Goal: Transaction & Acquisition: Purchase product/service

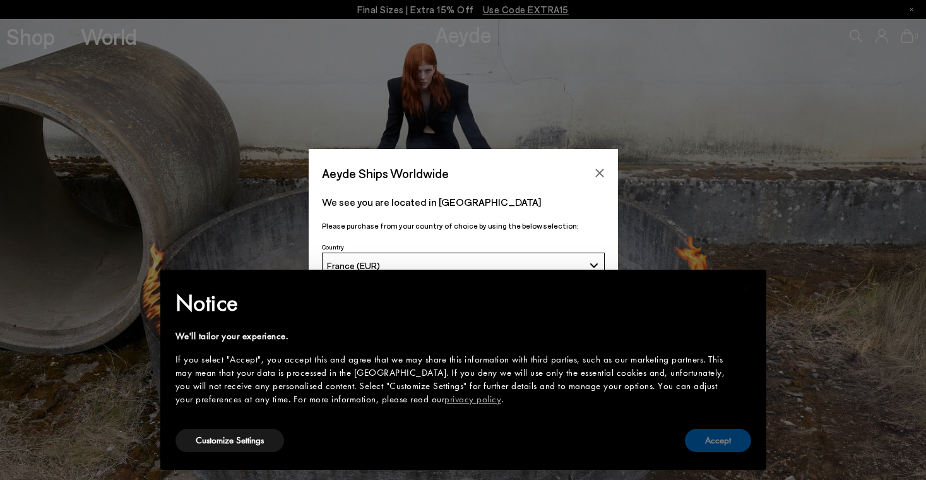
click at [718, 443] on button "Accept" at bounding box center [718, 439] width 66 height 23
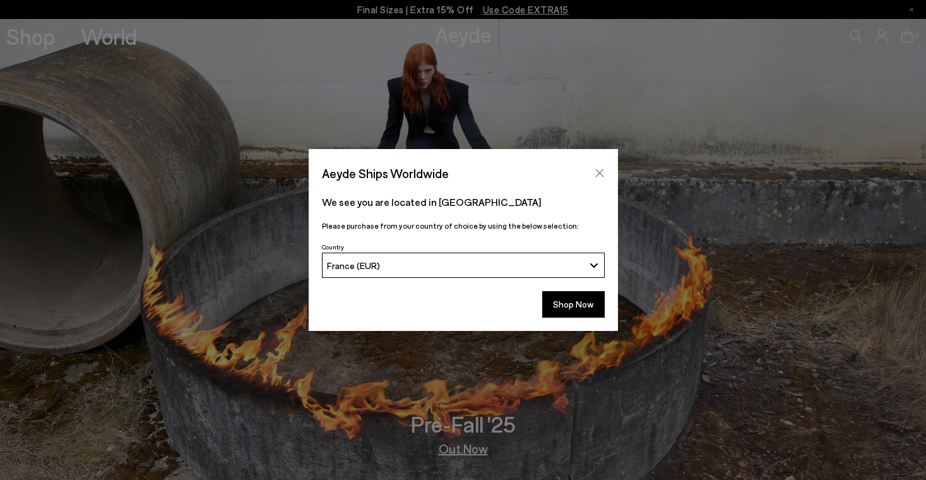
click at [599, 172] on icon "Close" at bounding box center [599, 173] width 8 height 8
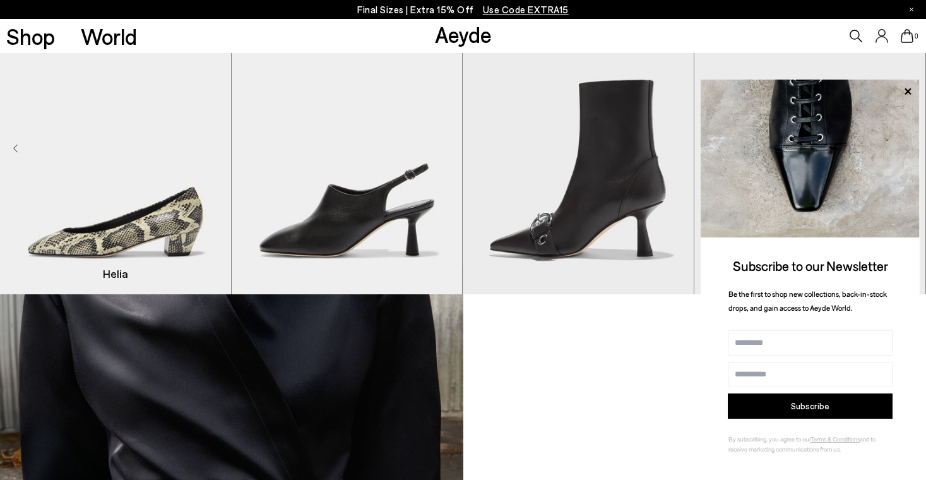
scroll to position [895, 0]
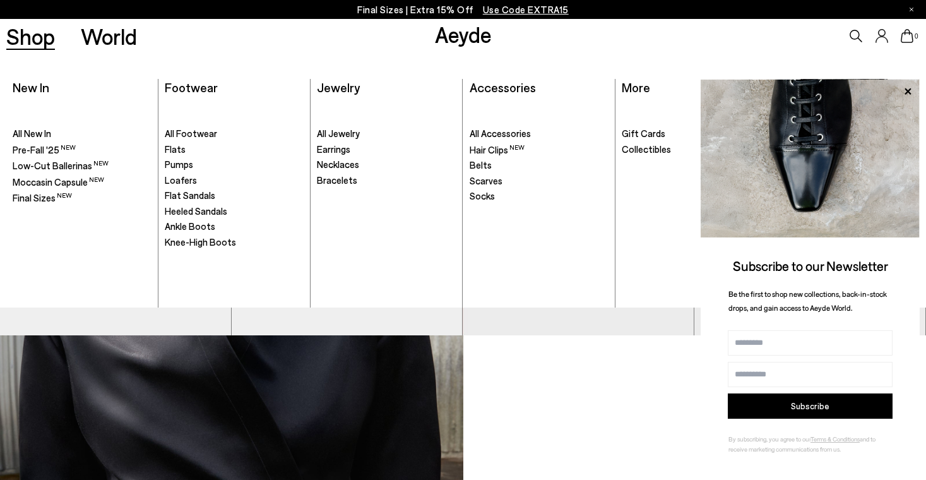
click at [41, 32] on link "Shop" at bounding box center [30, 36] width 49 height 22
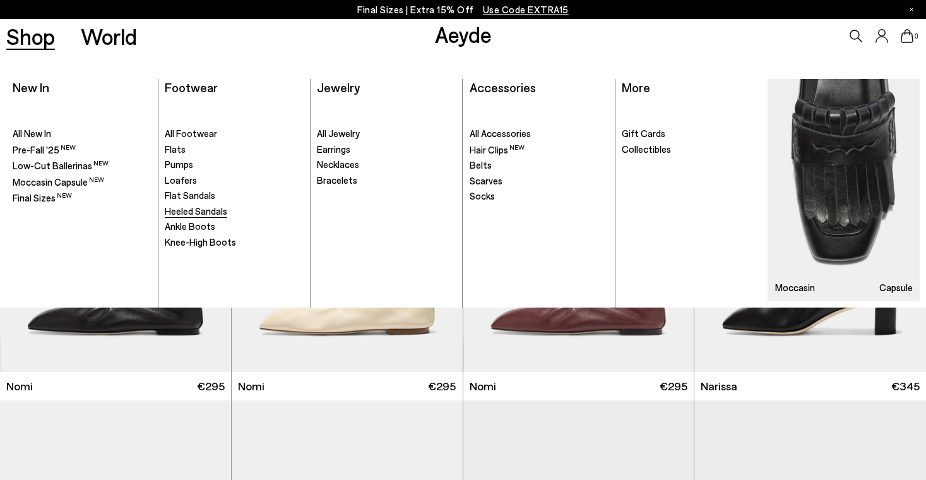
click at [198, 206] on span "Heeled Sandals" at bounding box center [196, 210] width 62 height 11
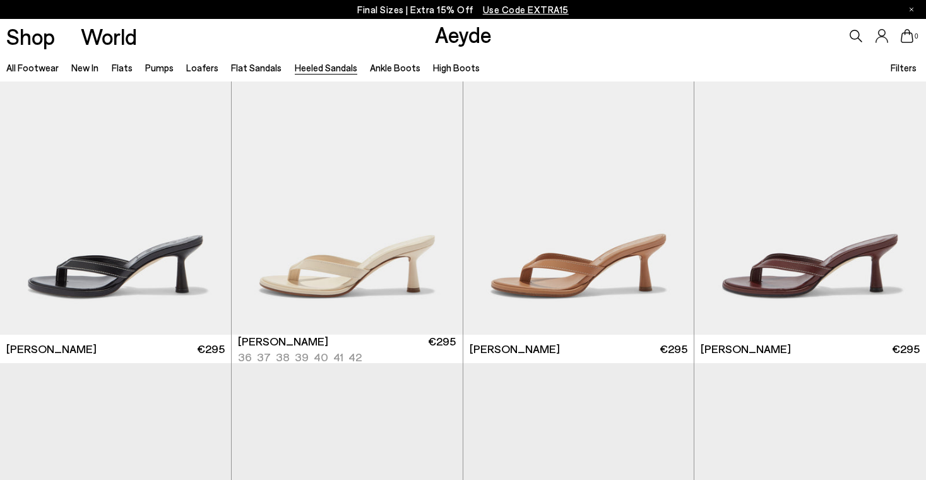
scroll to position [357, 0]
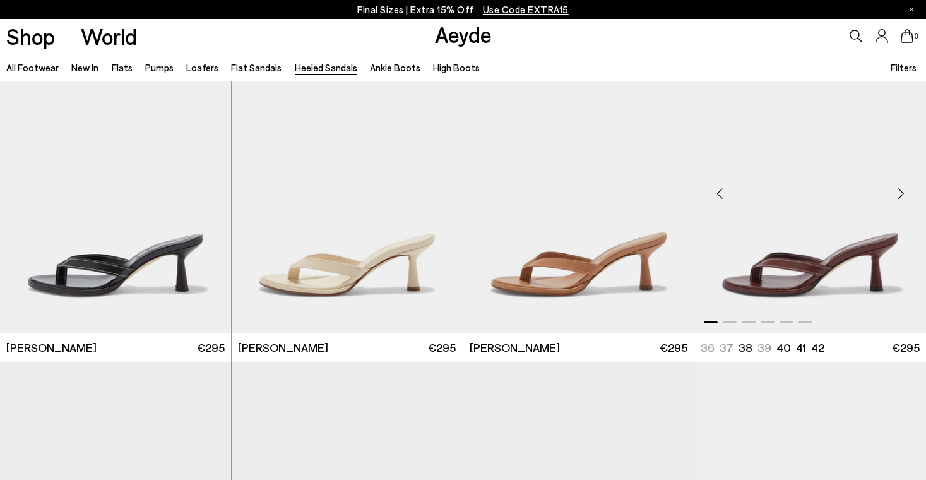
click at [904, 192] on div "Next slide" at bounding box center [900, 193] width 38 height 38
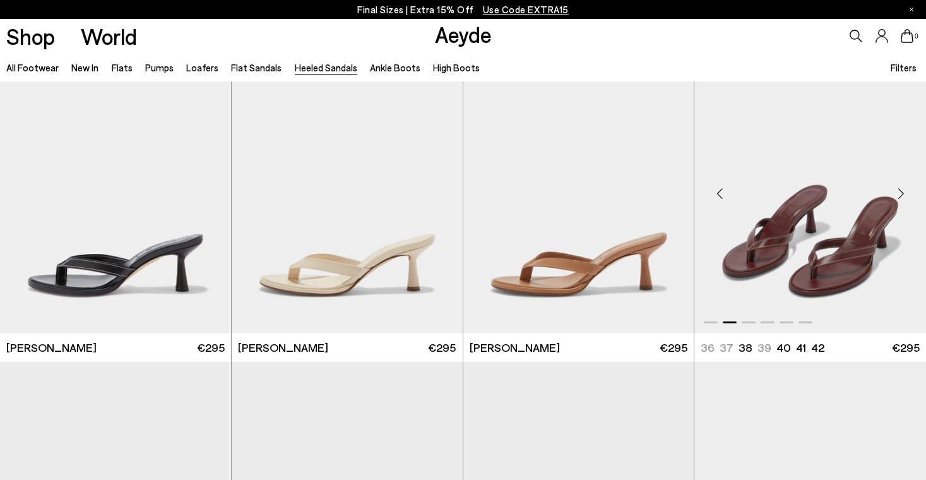
click at [904, 192] on div "Next slide" at bounding box center [900, 193] width 38 height 38
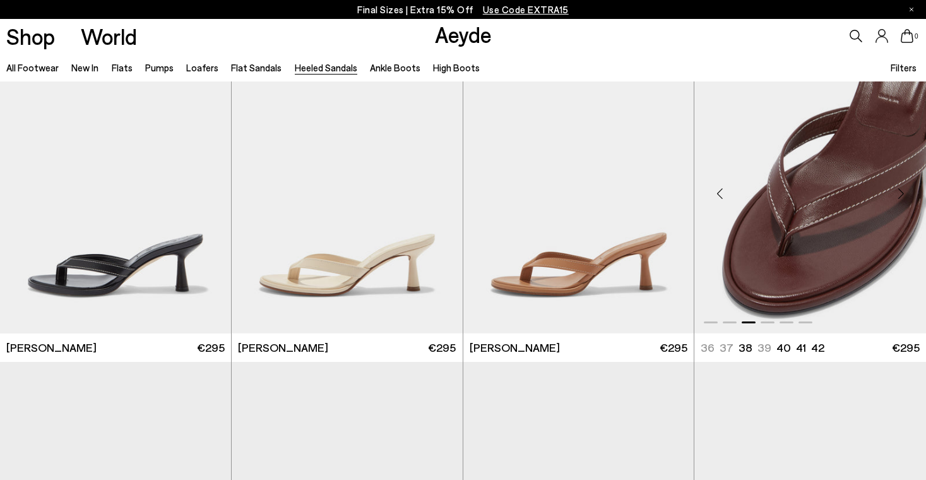
click at [904, 192] on div "Next slide" at bounding box center [900, 193] width 38 height 38
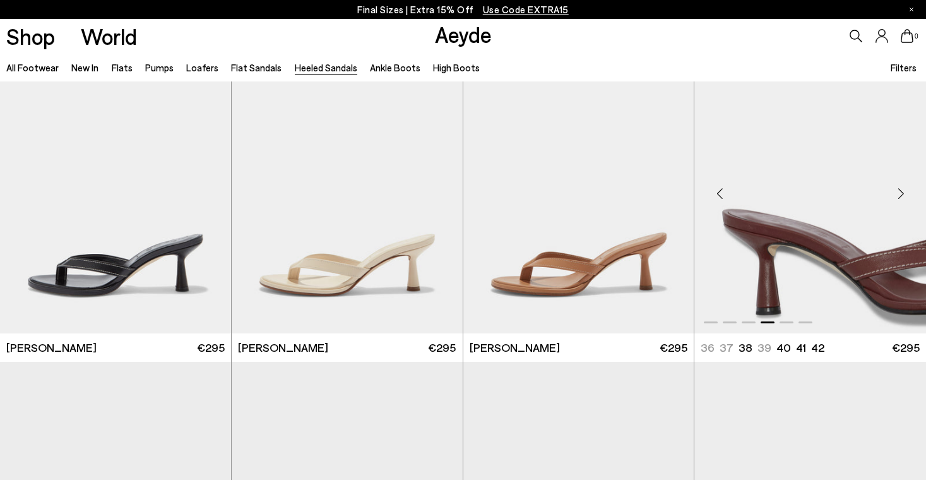
click at [904, 192] on div "Next slide" at bounding box center [900, 193] width 38 height 38
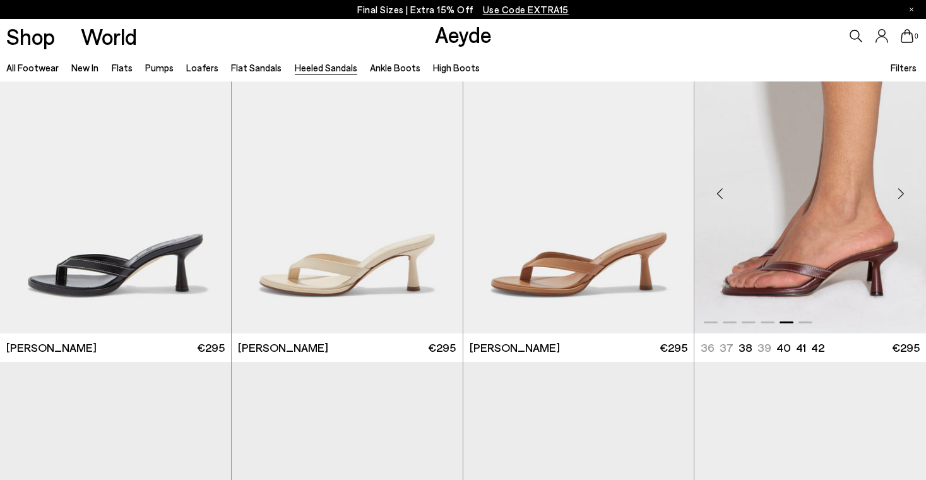
click at [904, 192] on div "Next slide" at bounding box center [900, 193] width 38 height 38
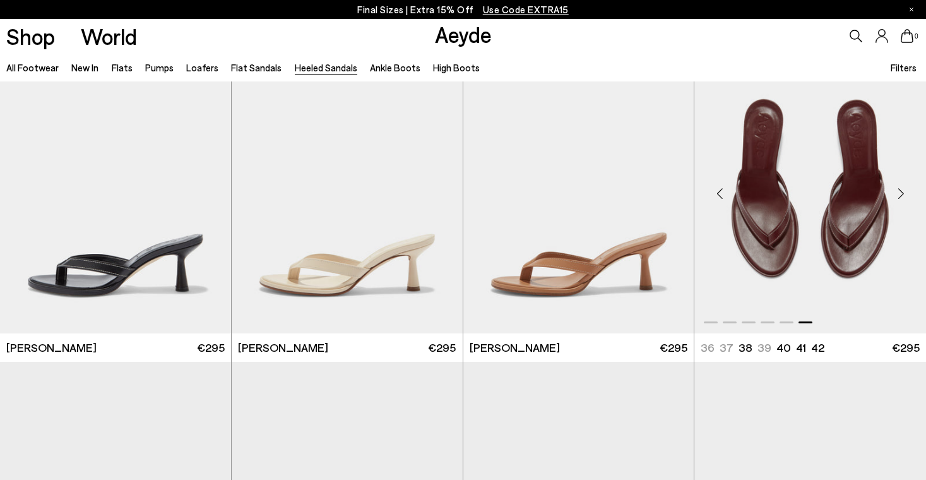
click at [904, 192] on div "Next slide" at bounding box center [900, 193] width 38 height 38
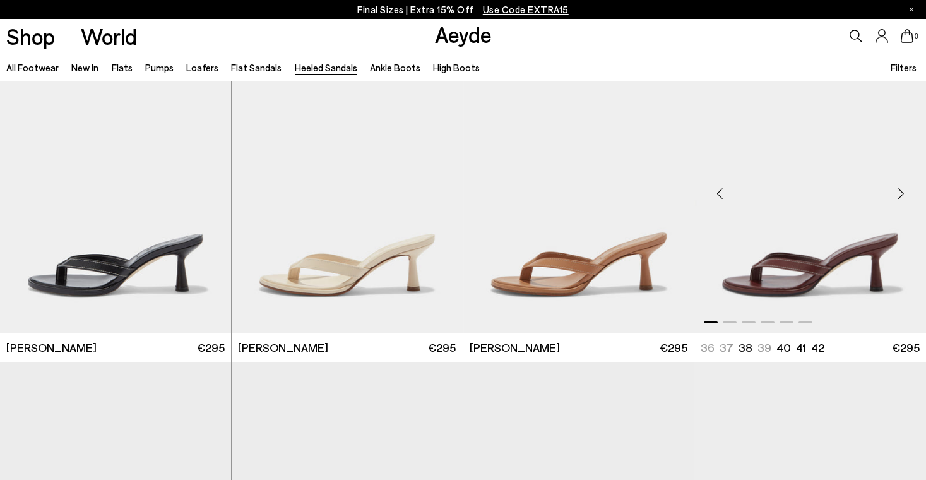
click at [904, 192] on div "Next slide" at bounding box center [900, 193] width 38 height 38
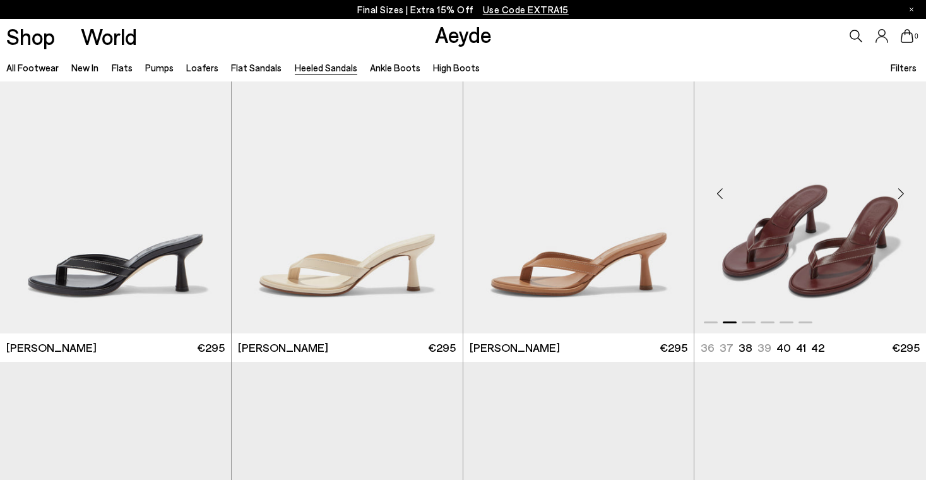
click at [904, 192] on div "Next slide" at bounding box center [900, 193] width 38 height 38
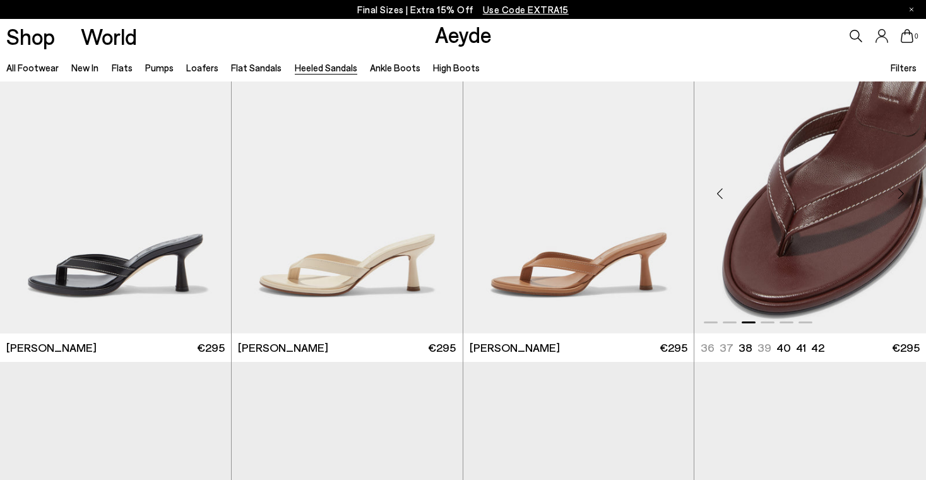
click at [903, 197] on div "Next slide" at bounding box center [900, 193] width 38 height 38
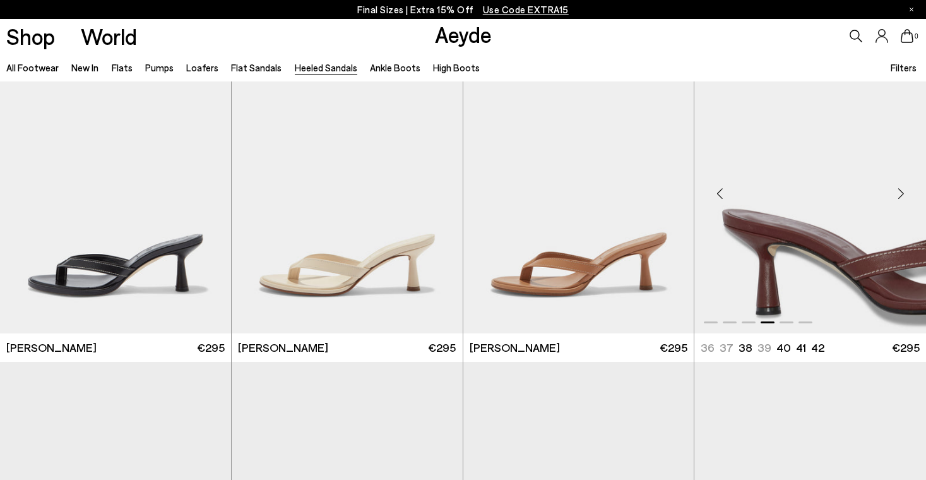
click at [903, 197] on div "Next slide" at bounding box center [900, 193] width 38 height 38
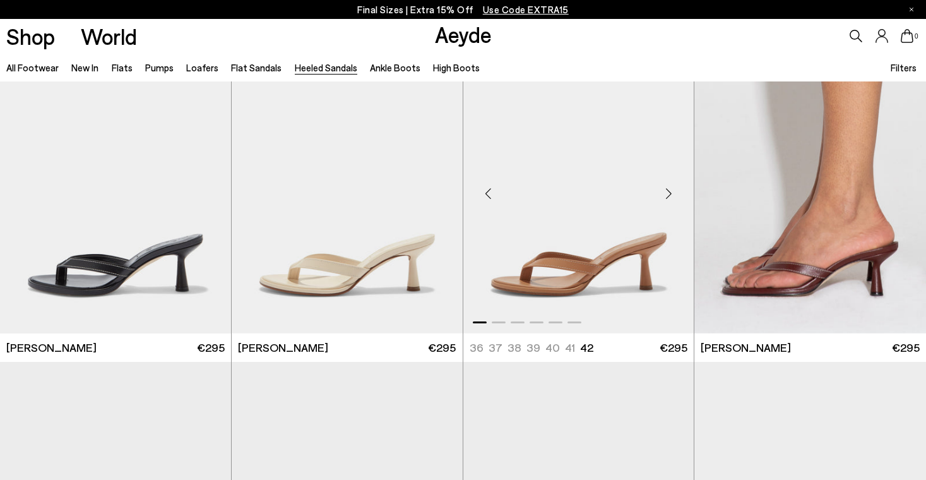
click at [668, 192] on div "Next slide" at bounding box center [668, 193] width 38 height 38
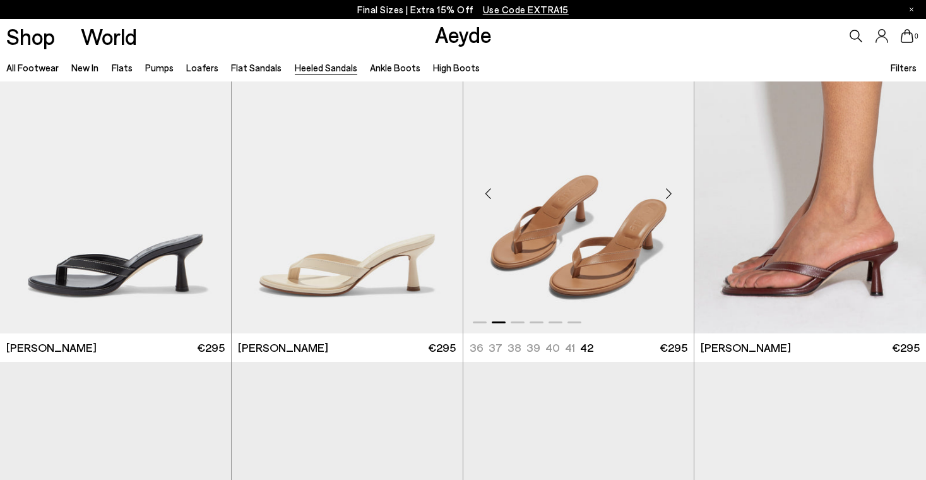
click at [668, 192] on div "Next slide" at bounding box center [668, 193] width 38 height 38
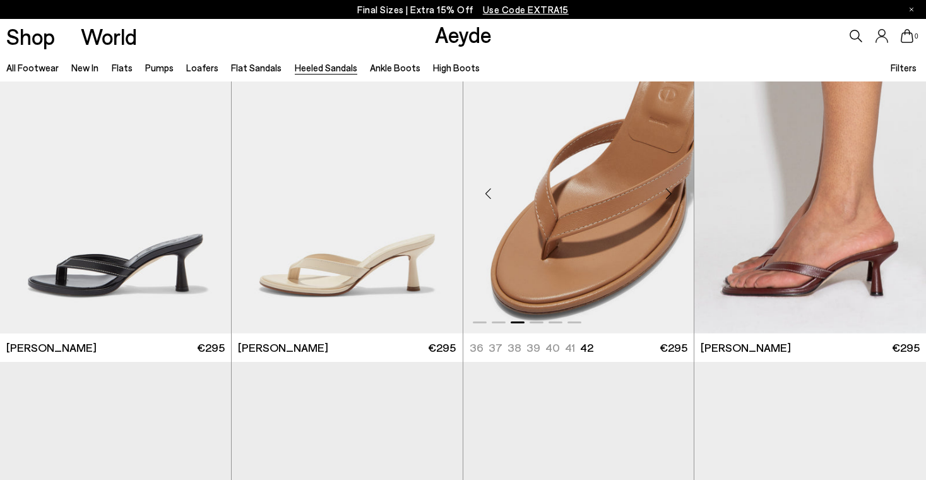
click at [668, 192] on div "Next slide" at bounding box center [668, 193] width 38 height 38
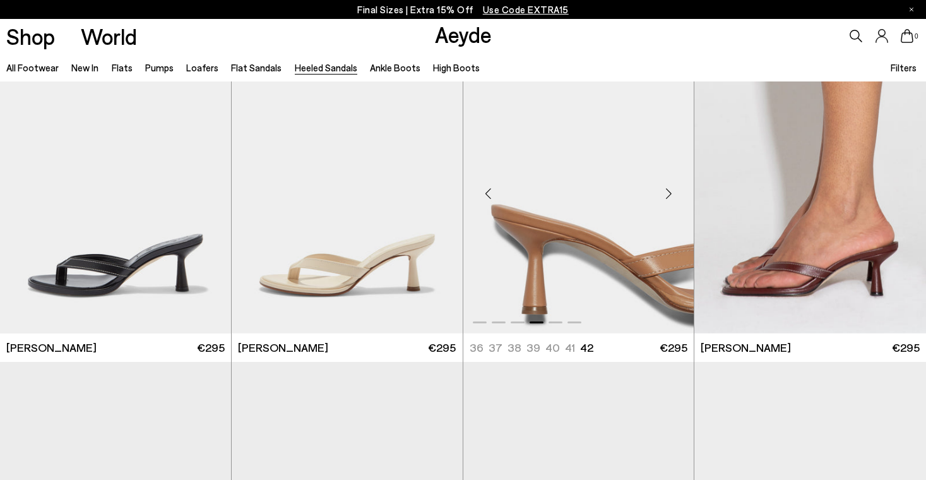
click at [668, 192] on div "Next slide" at bounding box center [668, 193] width 38 height 38
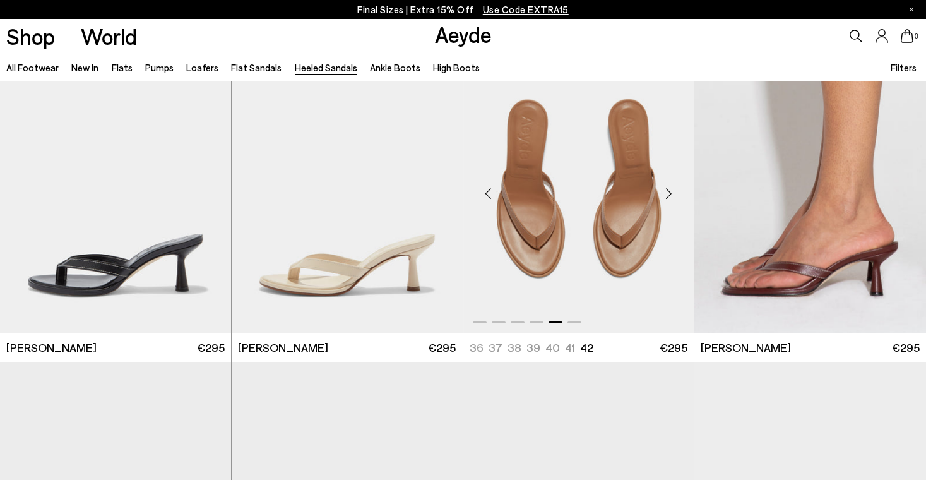
click at [668, 192] on div "Next slide" at bounding box center [668, 193] width 38 height 38
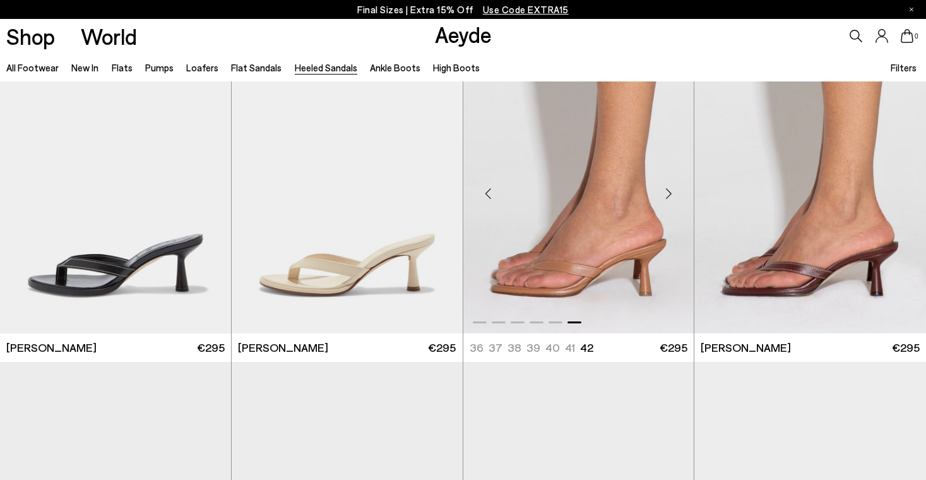
click at [668, 192] on div "Next slide" at bounding box center [668, 193] width 38 height 38
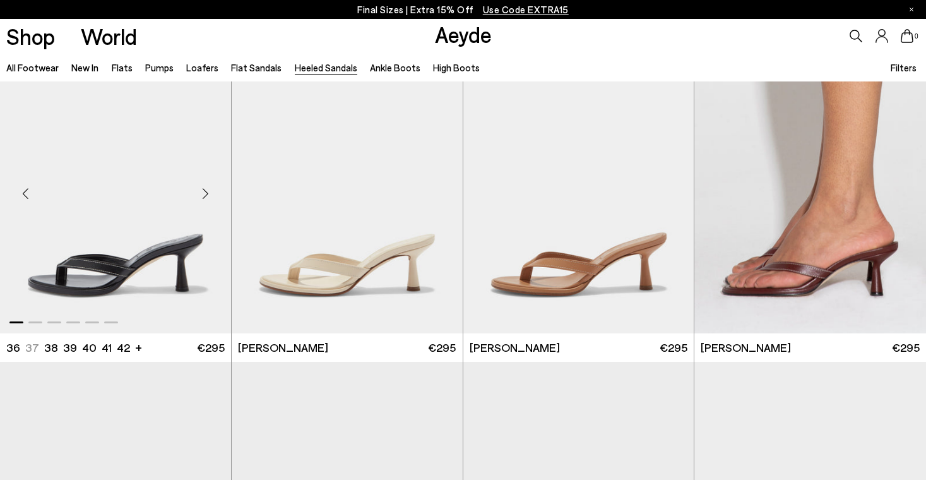
click at [208, 189] on div "Next slide" at bounding box center [206, 193] width 38 height 38
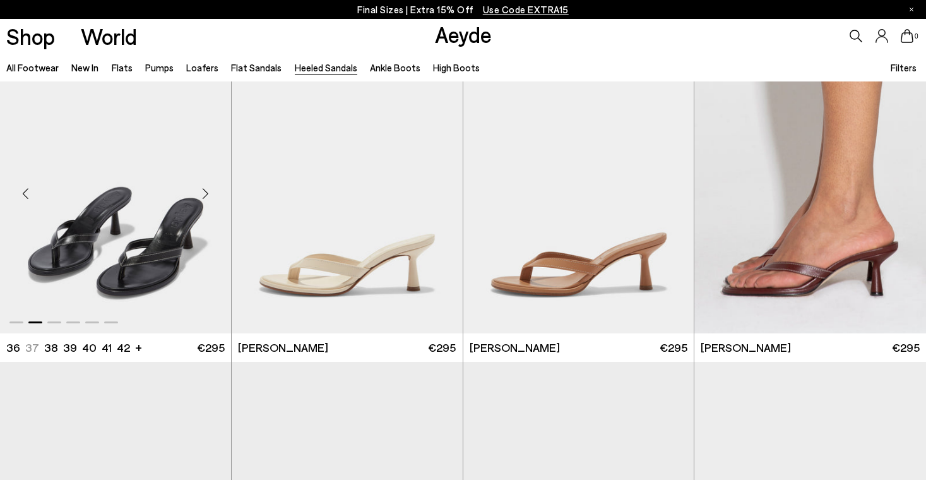
click at [208, 189] on div "Next slide" at bounding box center [206, 193] width 38 height 38
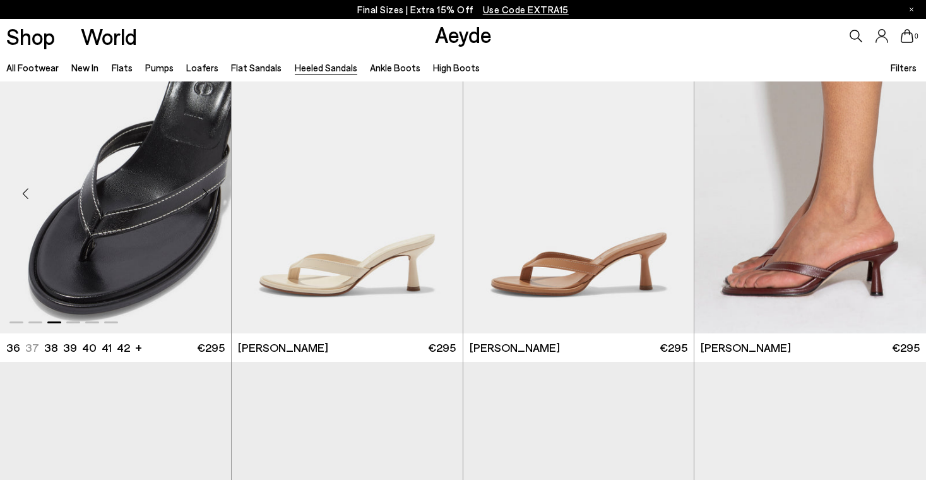
click at [208, 189] on div "Next slide" at bounding box center [206, 193] width 38 height 38
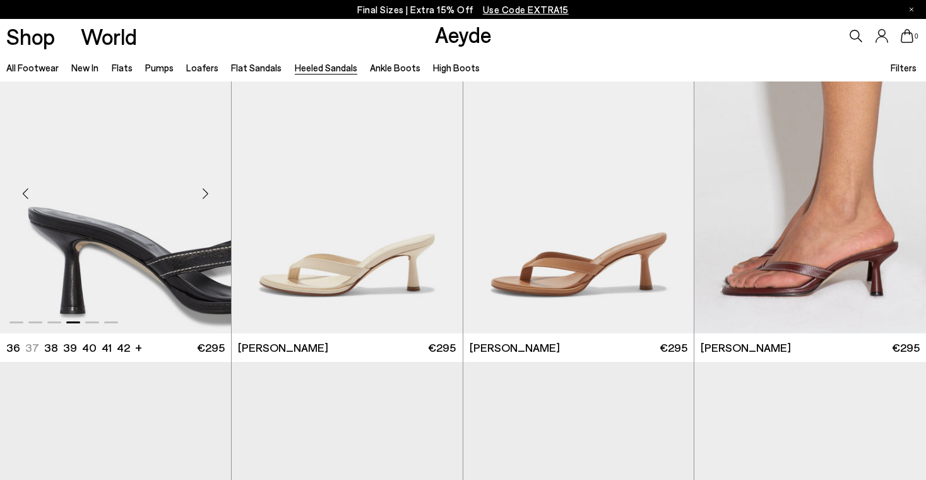
click at [208, 189] on div "Next slide" at bounding box center [206, 193] width 38 height 38
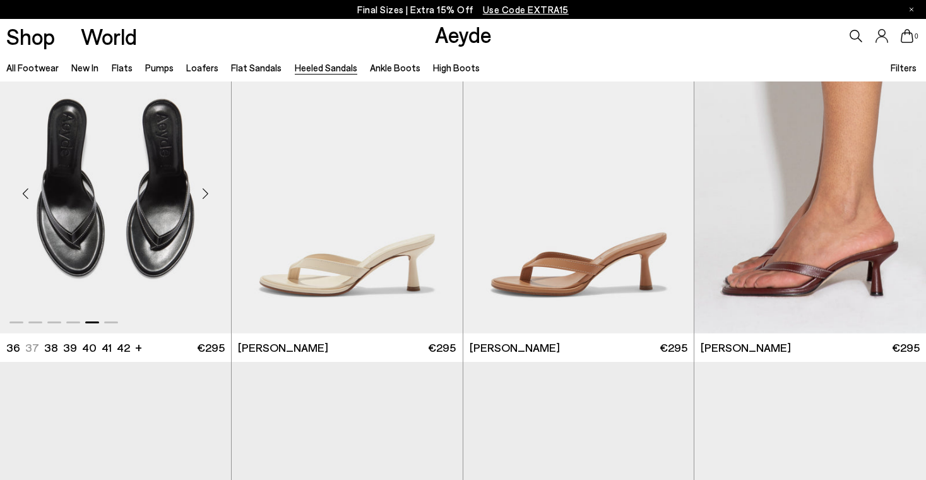
click at [208, 189] on div "Next slide" at bounding box center [206, 193] width 38 height 38
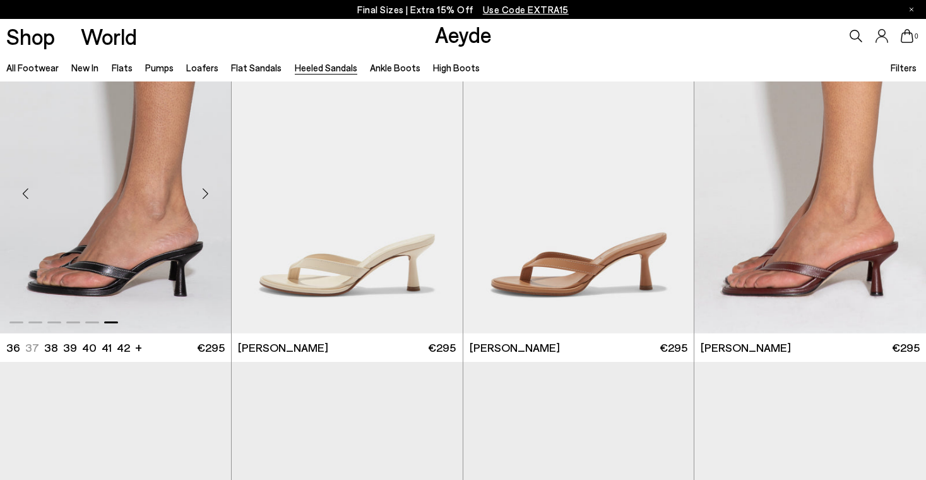
click at [208, 189] on div "Next slide" at bounding box center [206, 193] width 38 height 38
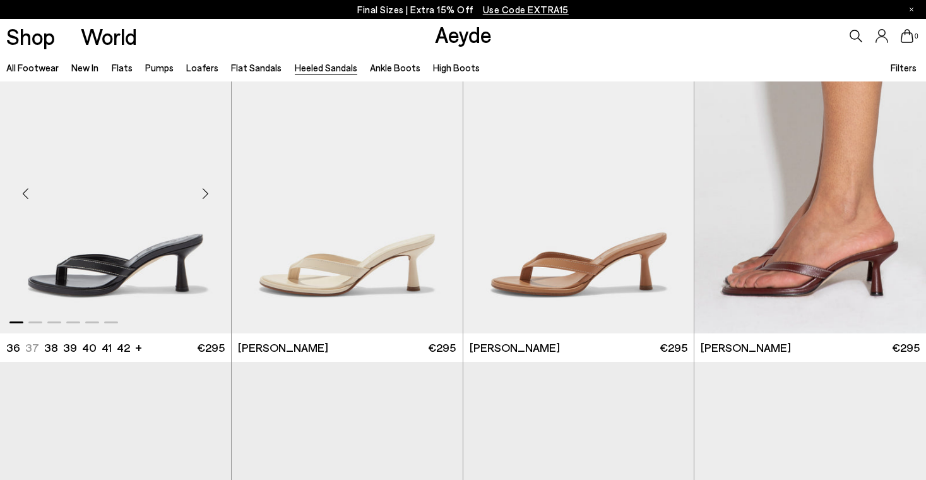
click at [208, 189] on div "Next slide" at bounding box center [206, 193] width 38 height 38
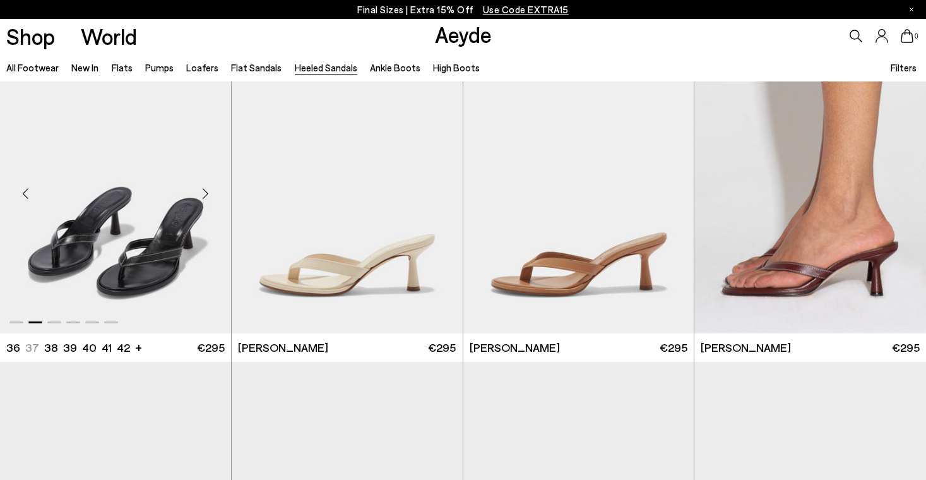
click at [208, 189] on div "Next slide" at bounding box center [206, 193] width 38 height 38
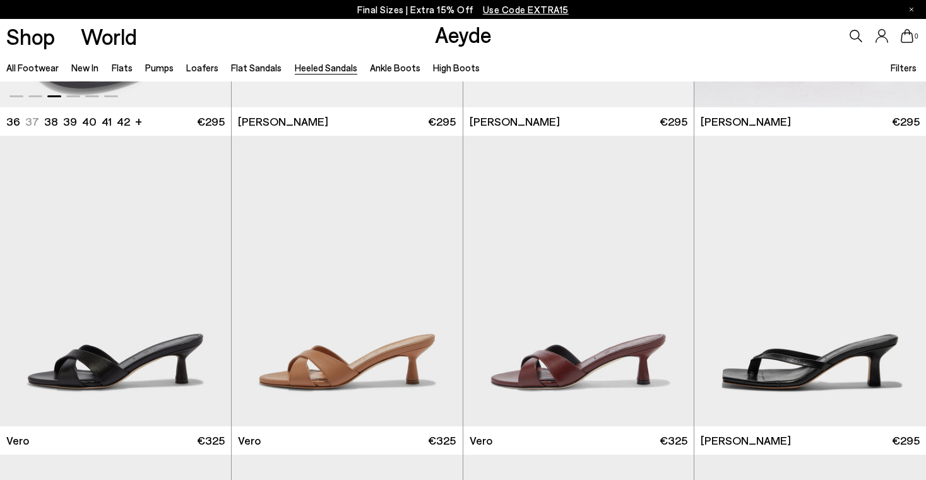
scroll to position [584, 0]
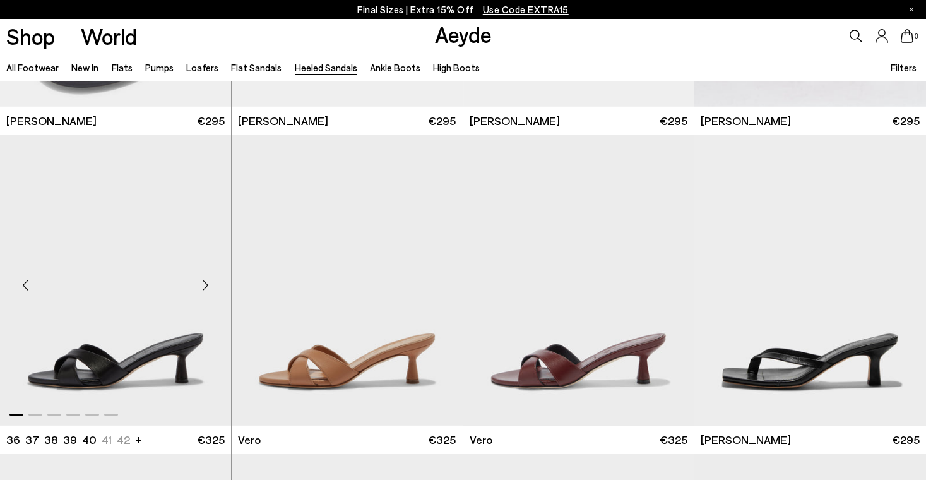
click at [206, 286] on div "Next slide" at bounding box center [206, 285] width 38 height 38
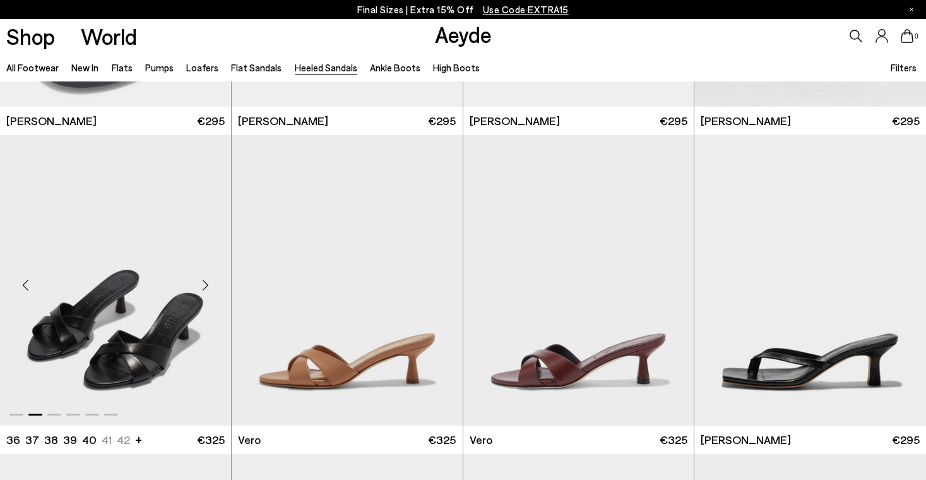
click at [206, 286] on div "Next slide" at bounding box center [206, 285] width 38 height 38
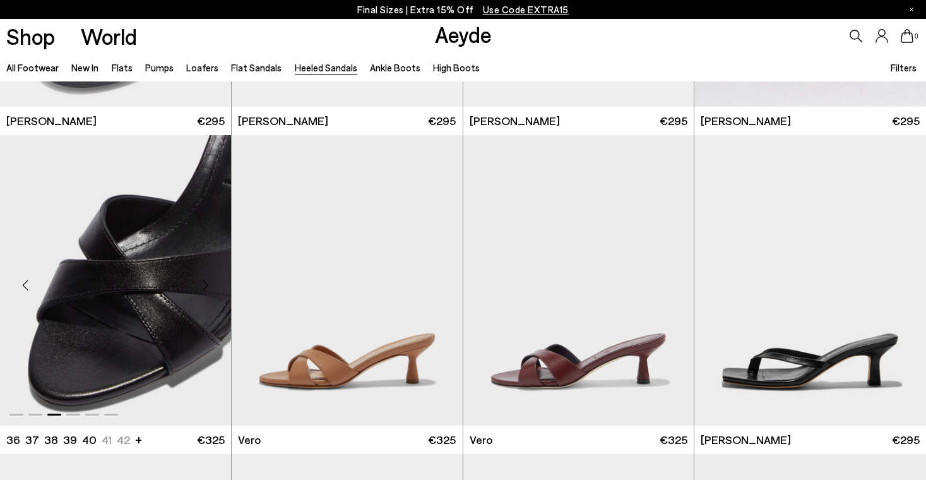
click at [206, 286] on div "Next slide" at bounding box center [206, 285] width 38 height 38
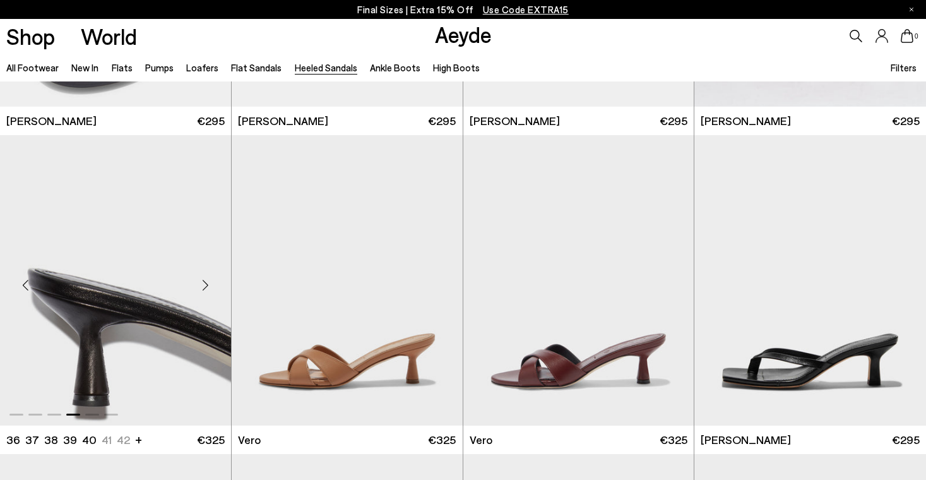
click at [206, 286] on div "Next slide" at bounding box center [206, 285] width 38 height 38
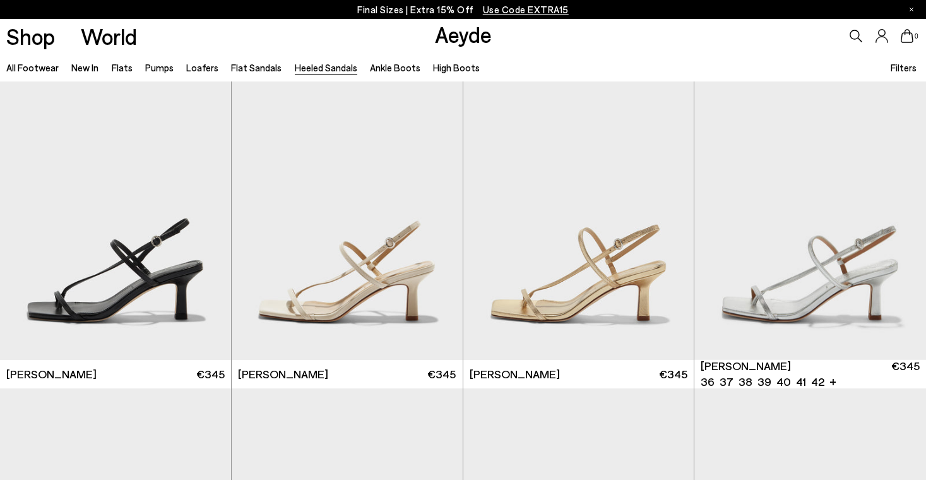
scroll to position [1393, 0]
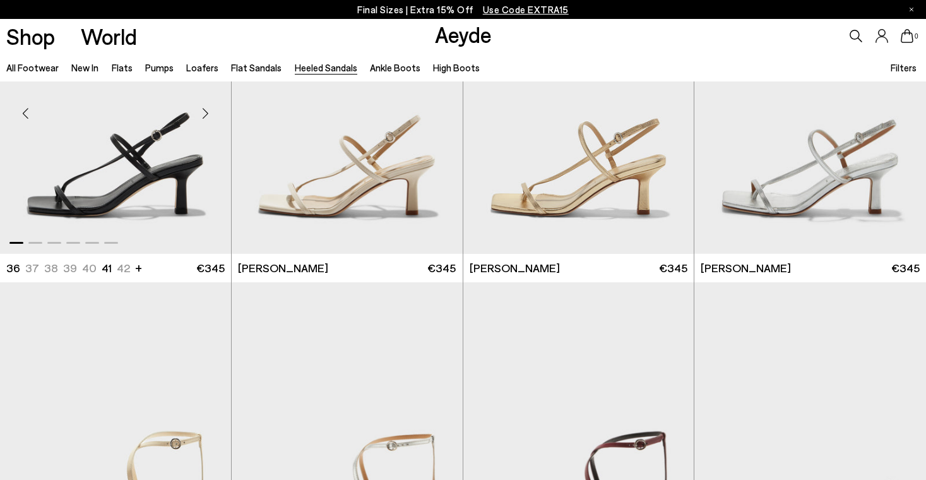
click at [206, 112] on div "Next slide" at bounding box center [206, 114] width 38 height 38
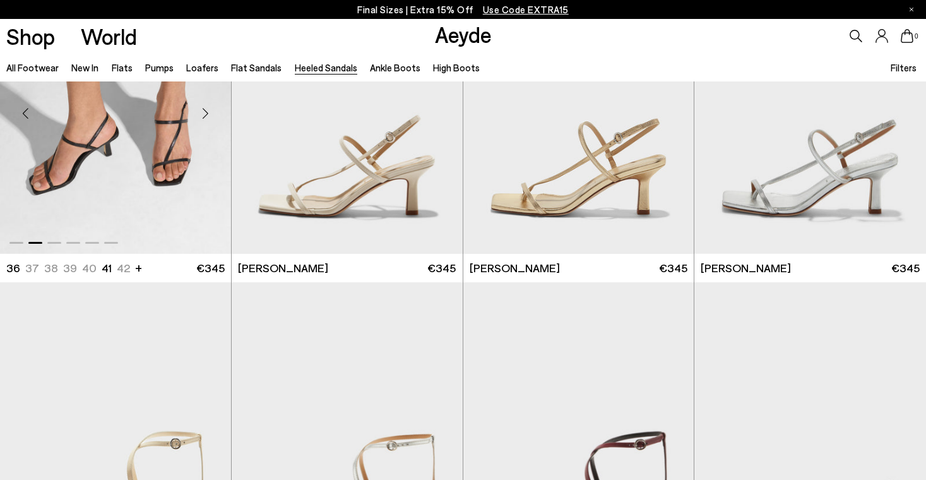
click at [206, 112] on div "Next slide" at bounding box center [206, 114] width 38 height 38
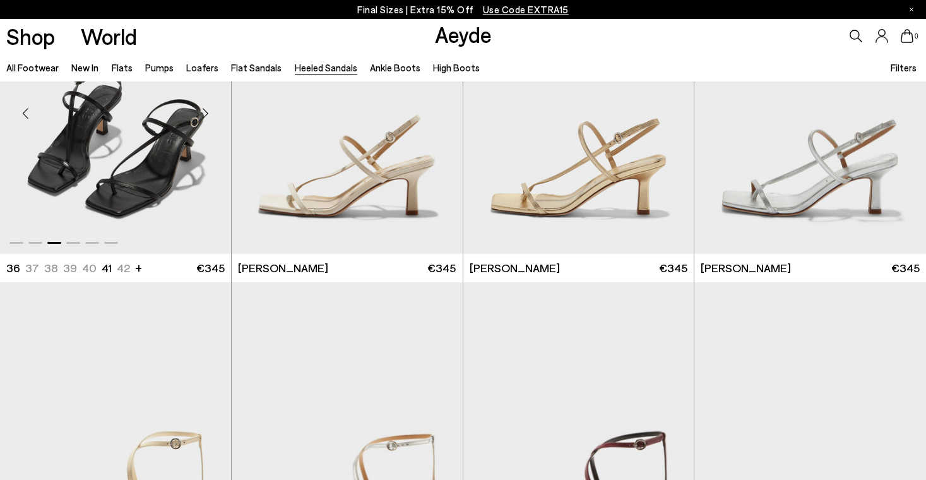
click at [206, 112] on div "Next slide" at bounding box center [206, 114] width 38 height 38
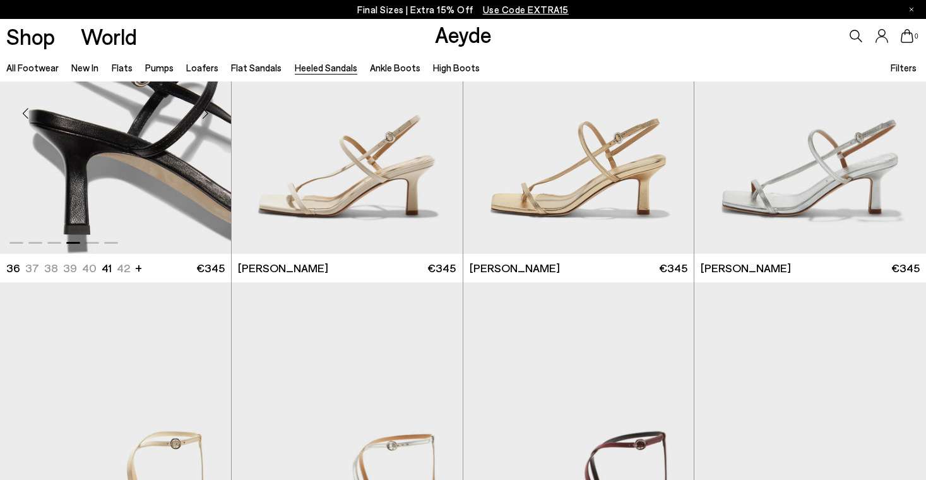
click at [206, 112] on div "Next slide" at bounding box center [206, 114] width 38 height 38
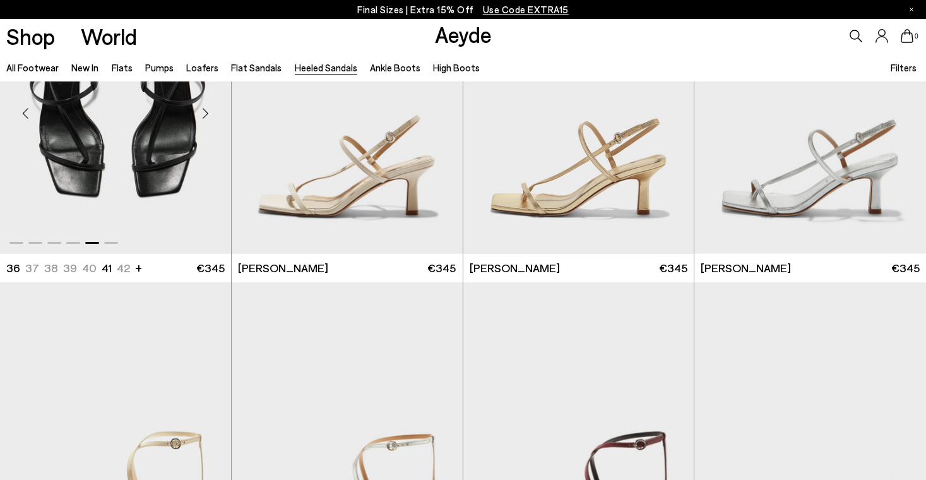
click at [206, 112] on div "Next slide" at bounding box center [206, 114] width 38 height 38
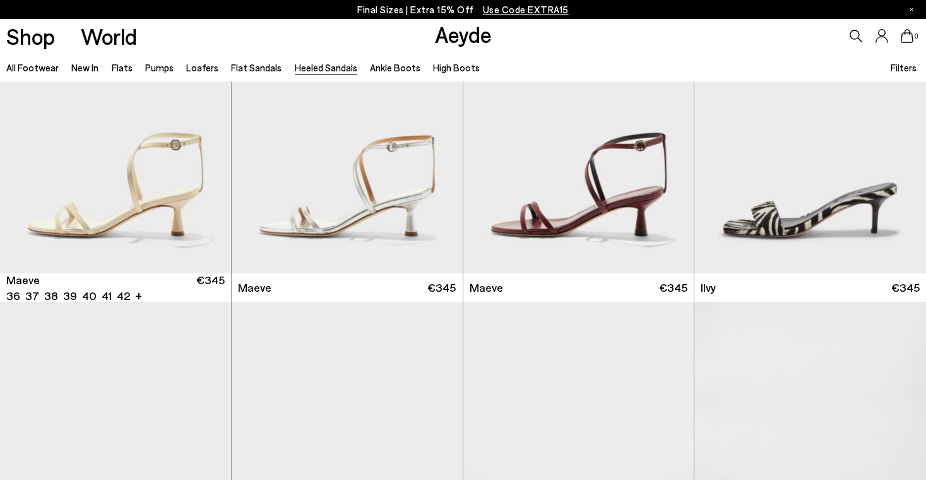
scroll to position [1641, 0]
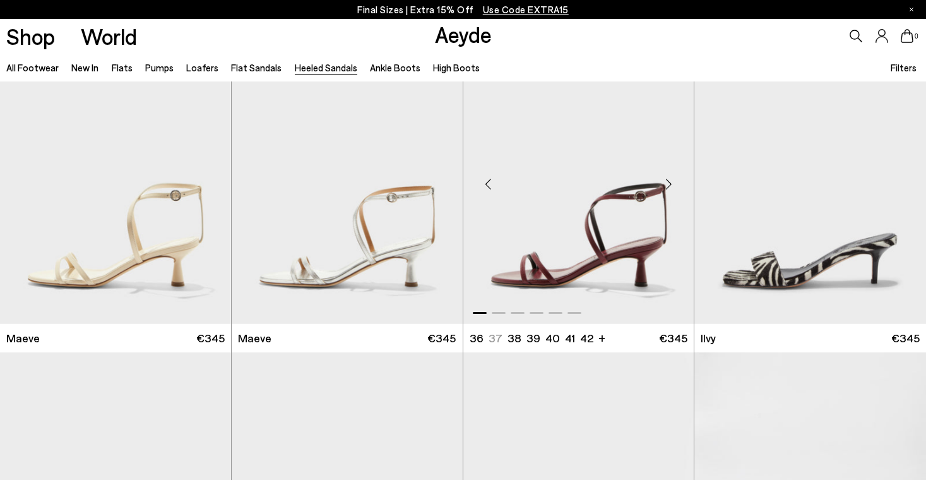
click at [669, 184] on div "Next slide" at bounding box center [668, 184] width 38 height 38
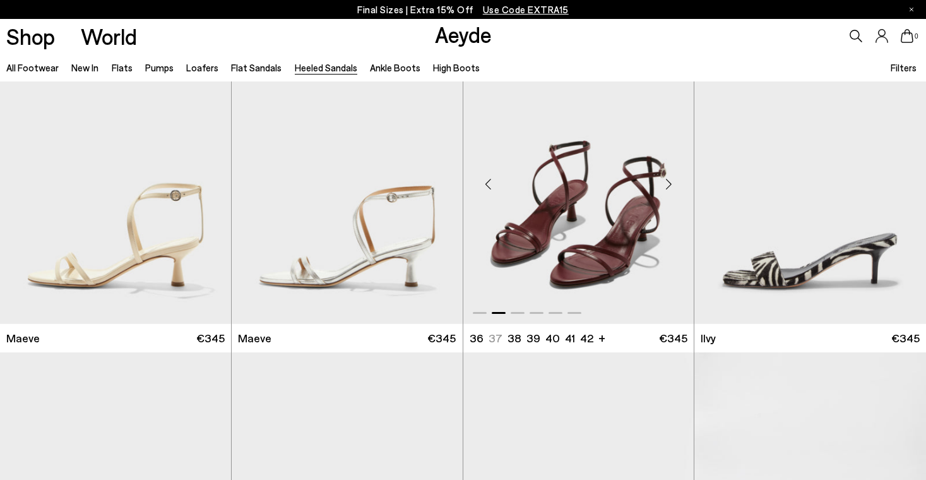
click at [669, 184] on div "Next slide" at bounding box center [668, 184] width 38 height 38
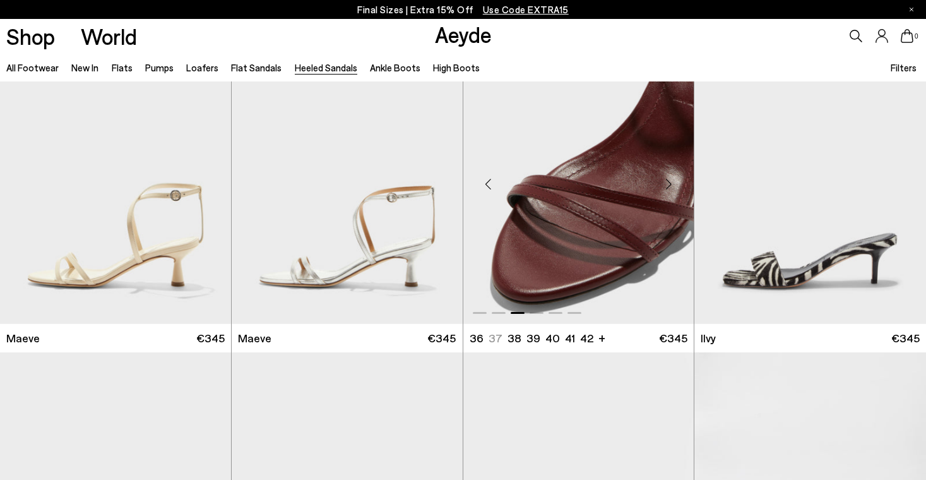
click at [669, 184] on div "Next slide" at bounding box center [668, 184] width 38 height 38
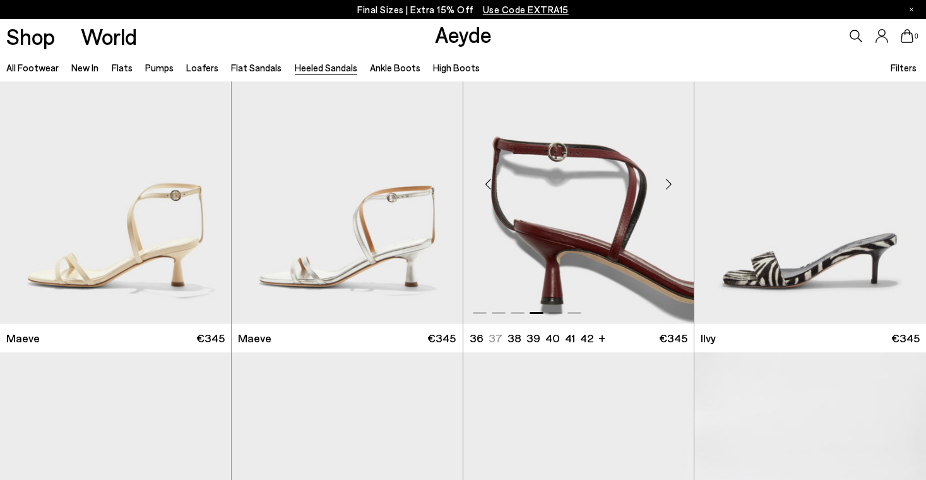
click at [669, 184] on div "Next slide" at bounding box center [668, 184] width 38 height 38
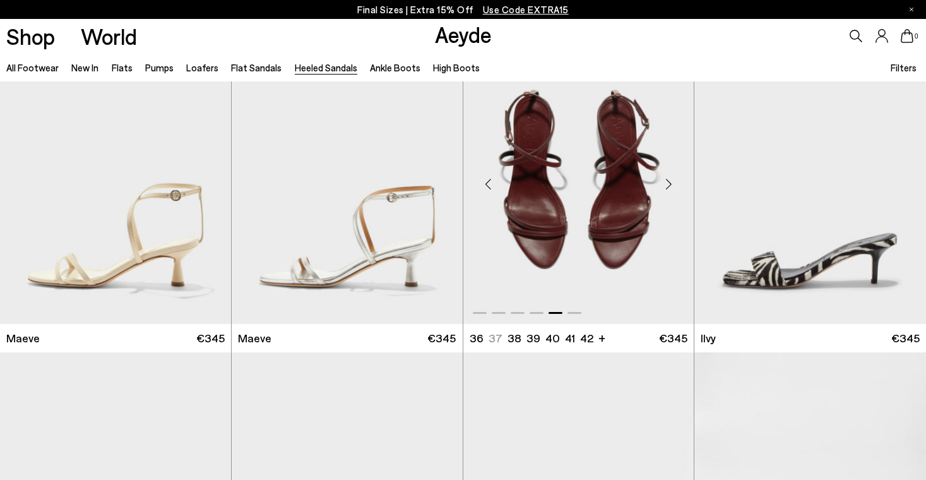
click at [669, 184] on div "Next slide" at bounding box center [668, 184] width 38 height 38
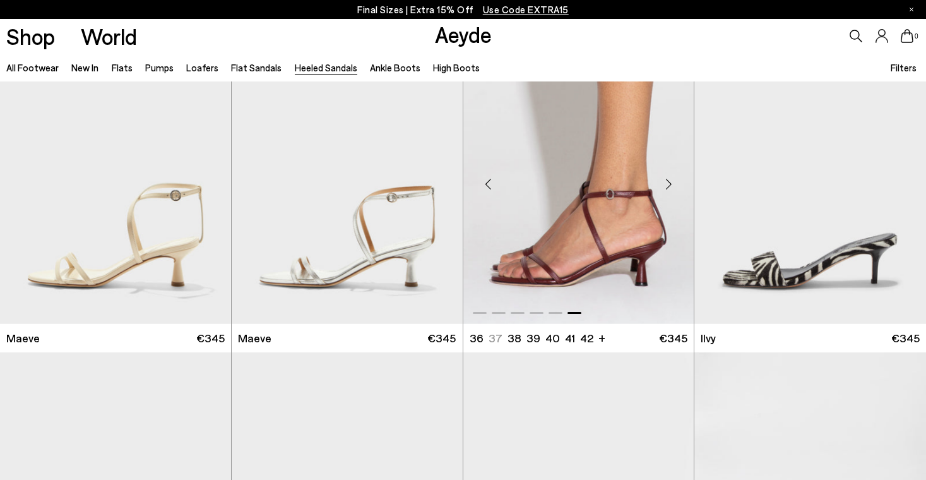
click at [669, 184] on div "Next slide" at bounding box center [668, 184] width 38 height 38
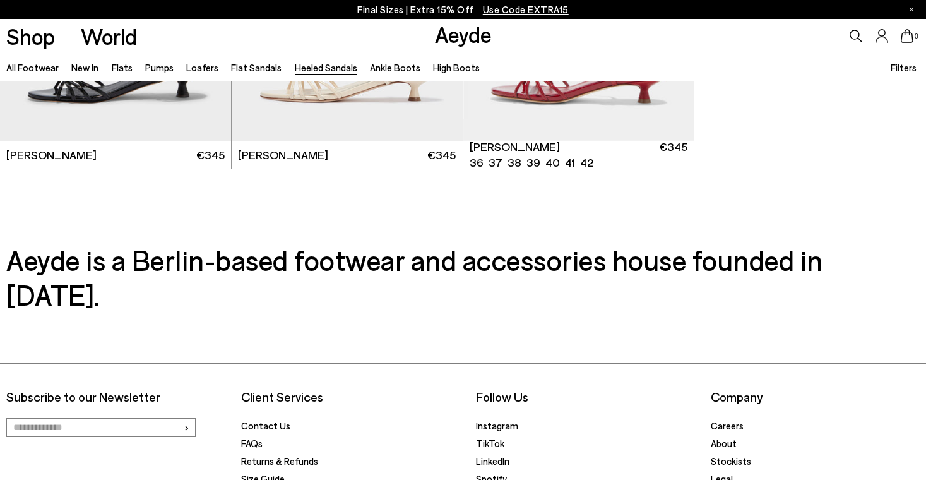
scroll to position [3130, 0]
